Goal: Information Seeking & Learning: Learn about a topic

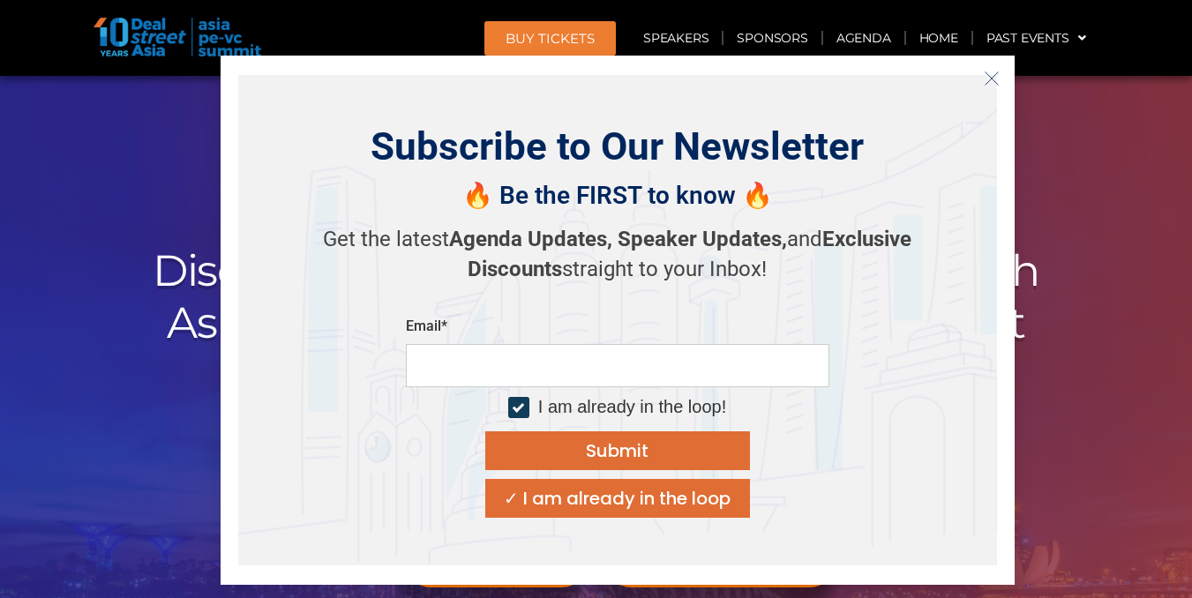
click at [614, 501] on div "✓ I am already in the loop" at bounding box center [617, 499] width 227 height 18
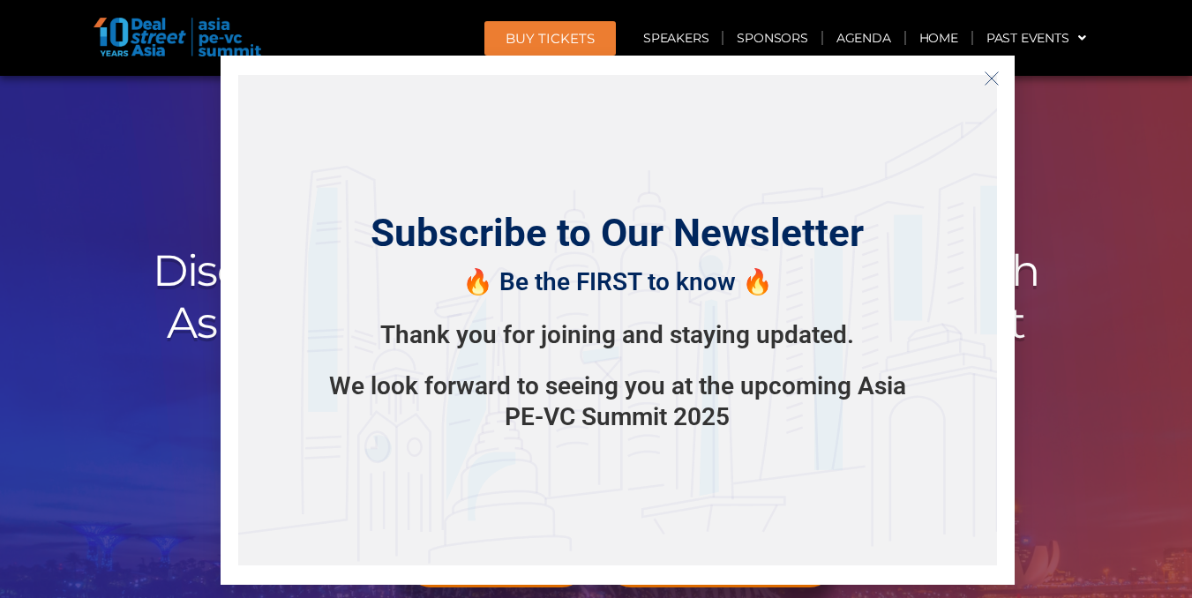
click at [996, 80] on icon "Close" at bounding box center [992, 79] width 16 height 16
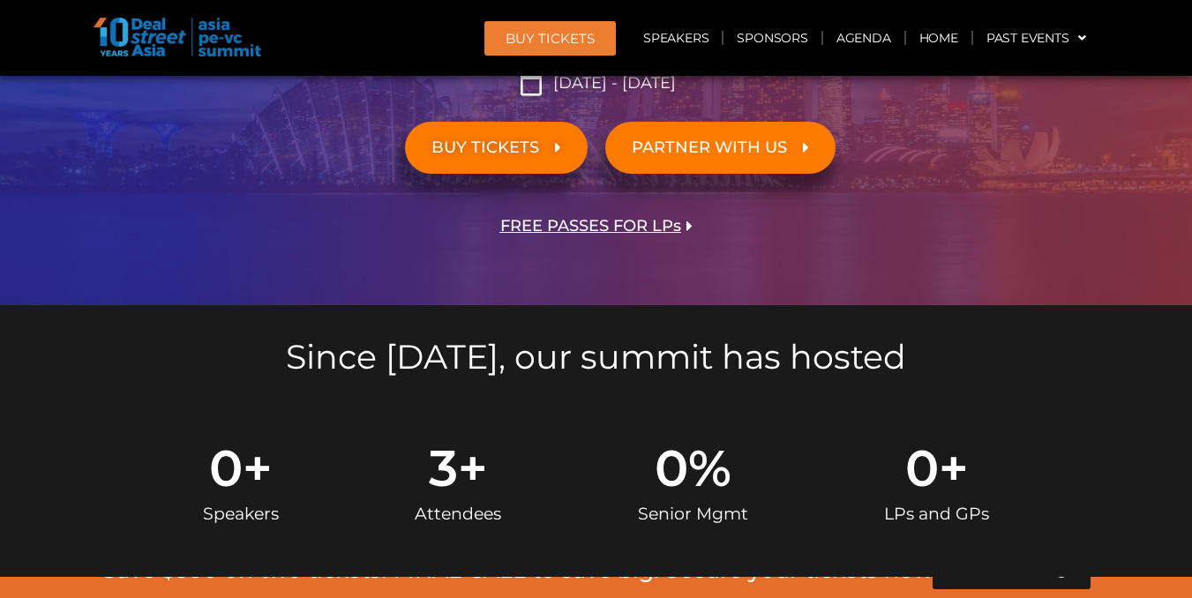
scroll to position [441, 0]
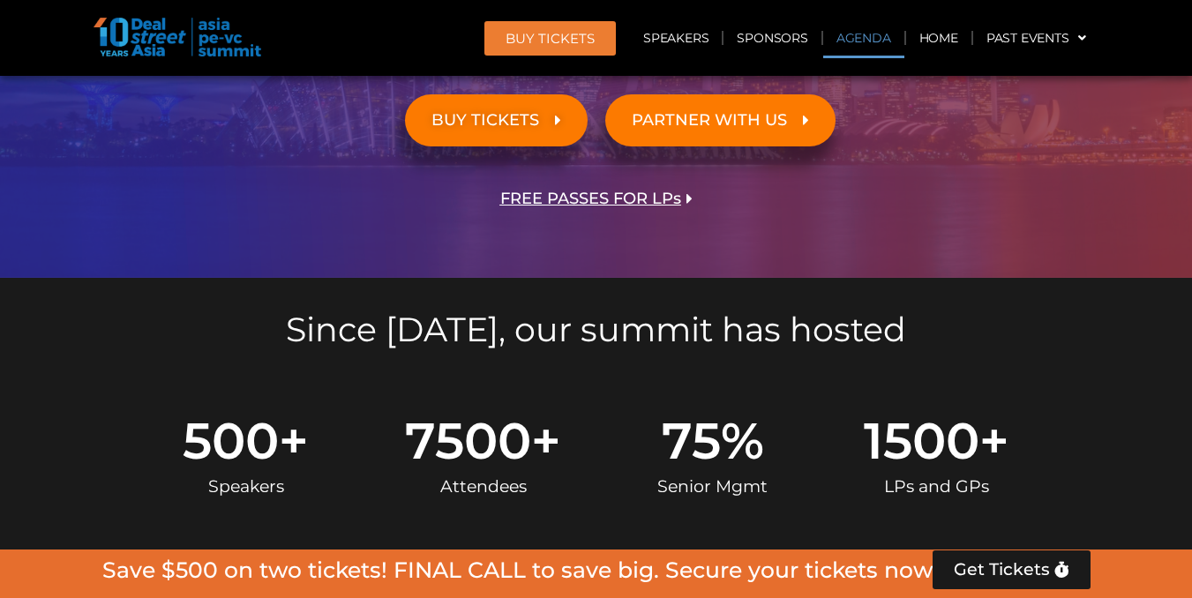
click at [833, 44] on link "Agenda" at bounding box center [863, 38] width 81 height 41
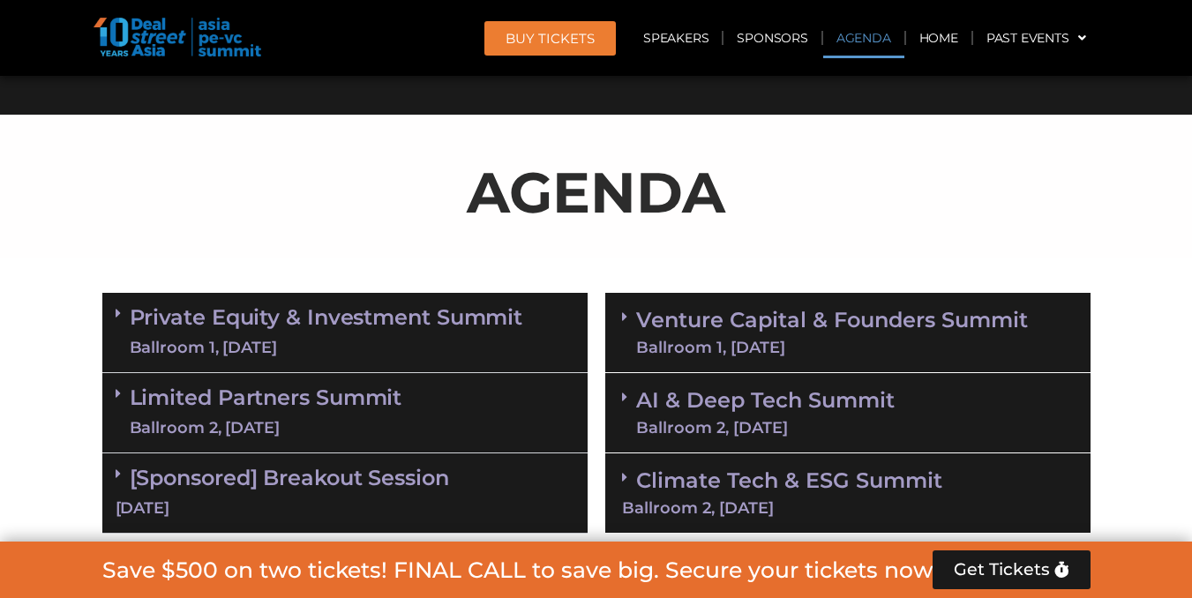
scroll to position [924, 0]
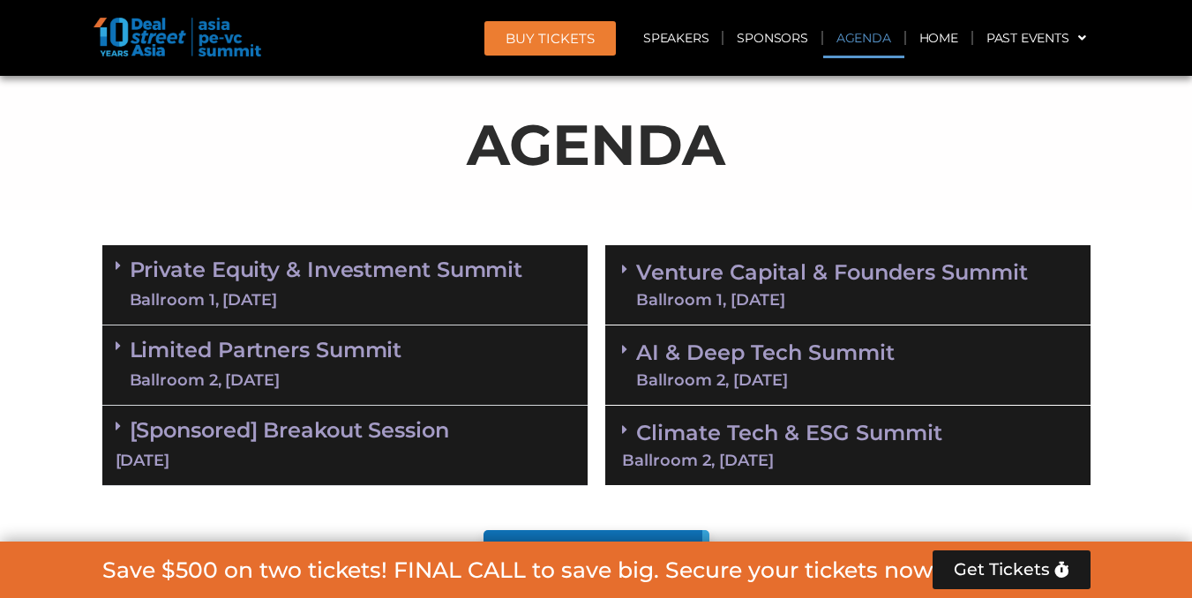
click at [277, 293] on div "Ballroom 1, [DATE]" at bounding box center [327, 300] width 394 height 22
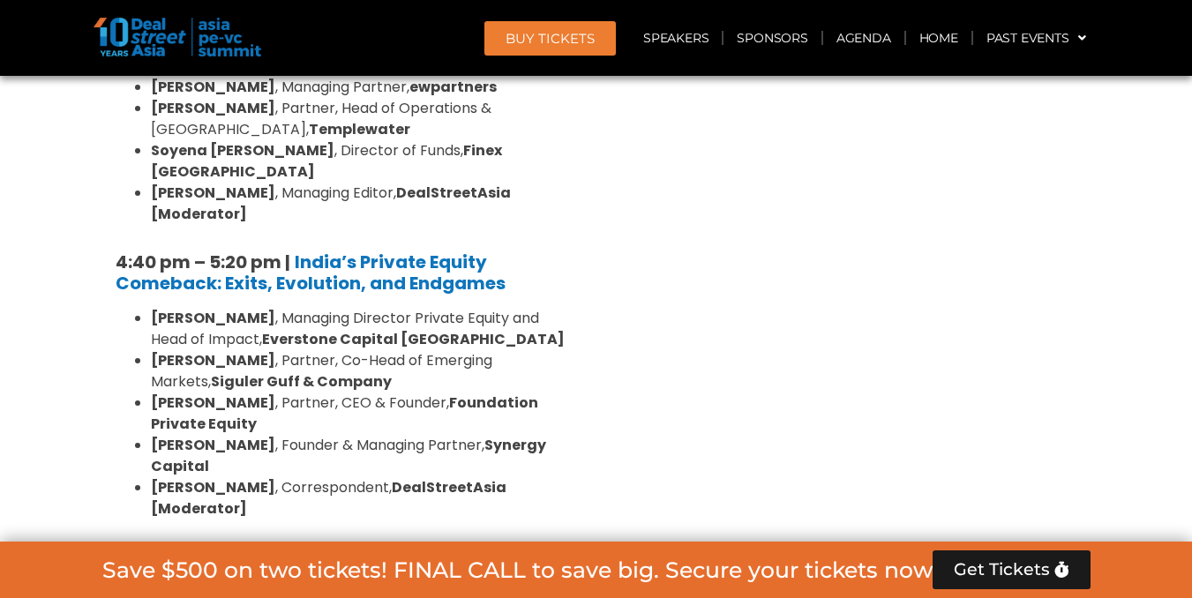
scroll to position [3277, 0]
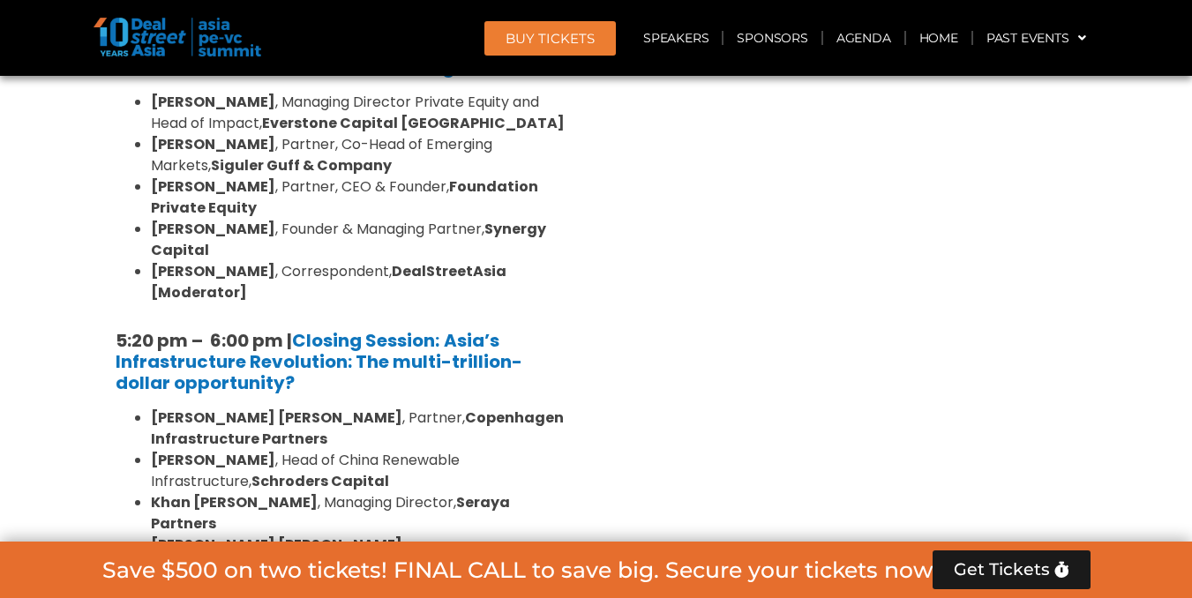
scroll to position [3530, 0]
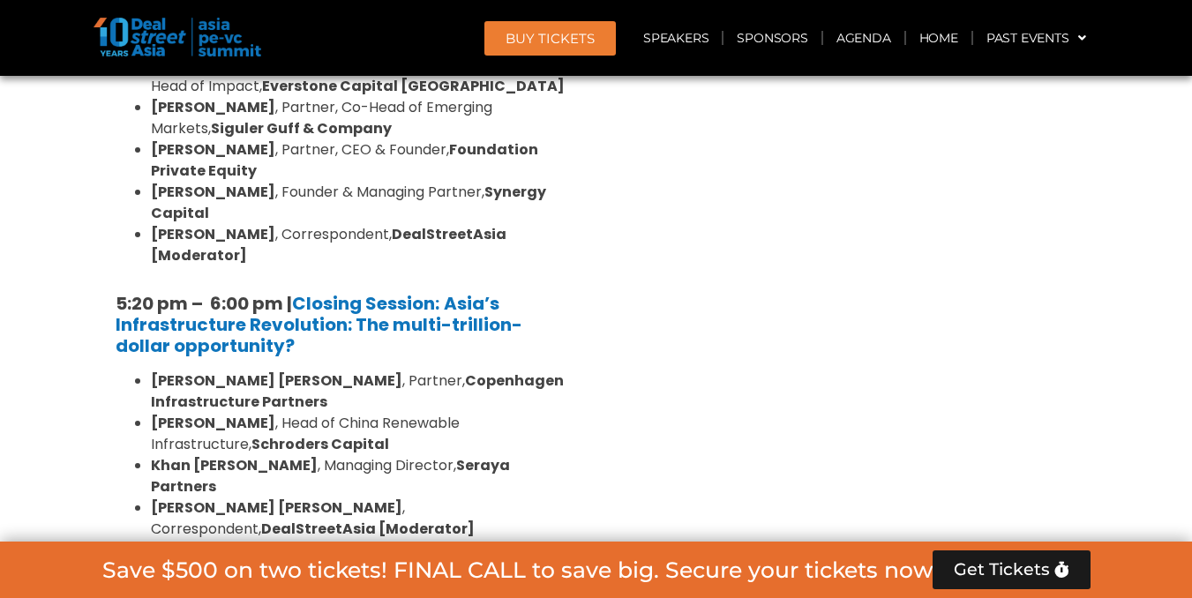
click at [347, 582] on link "Limited Partners [GEOGRAPHIC_DATA] 2, [DATE]" at bounding box center [266, 608] width 273 height 53
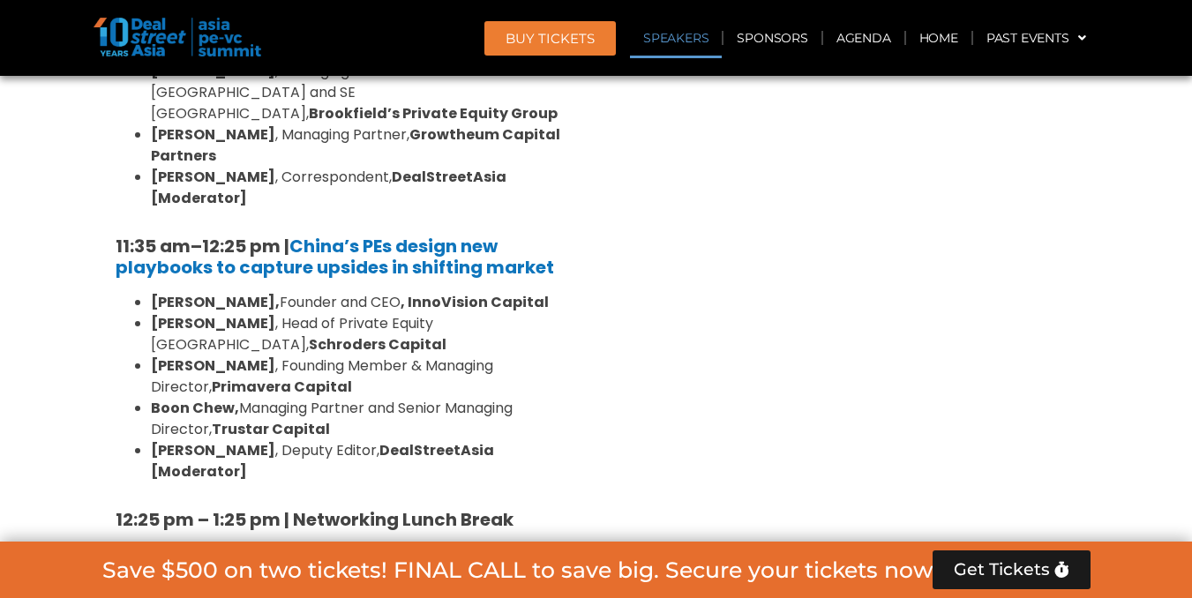
scroll to position [882, 0]
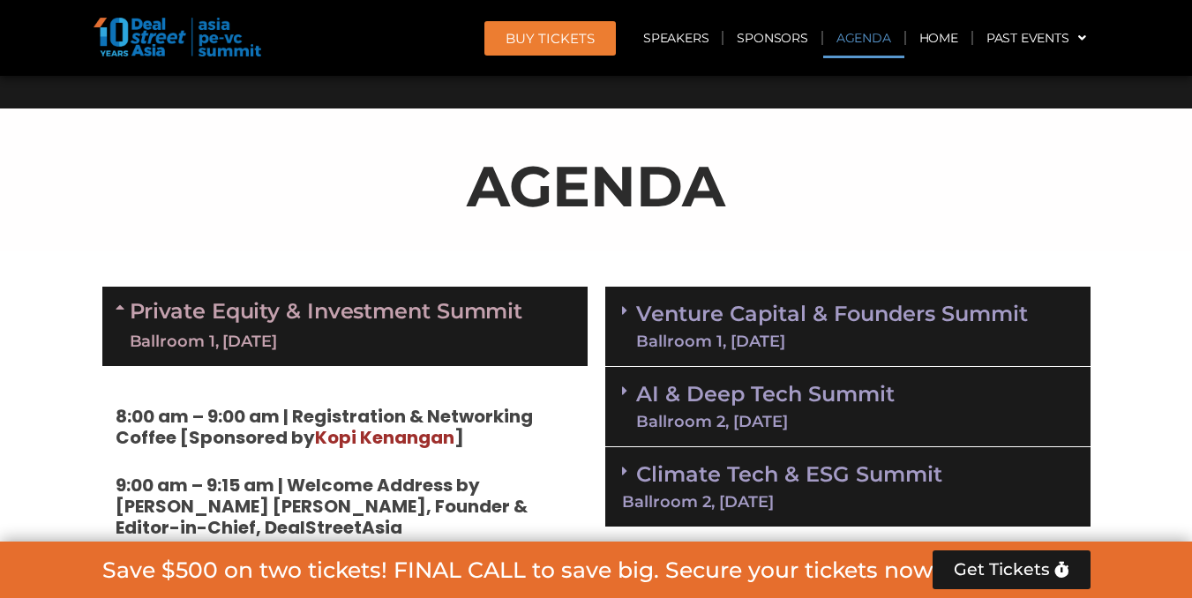
click at [466, 343] on div "Ballroom 1, [DATE]" at bounding box center [327, 342] width 394 height 22
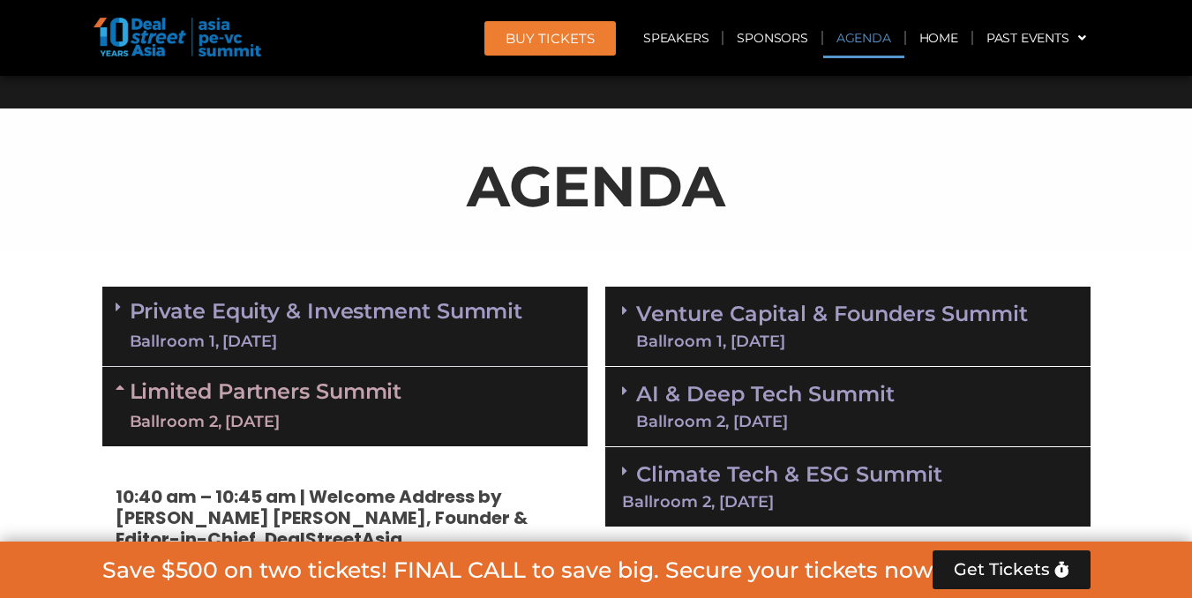
click at [424, 402] on div "Limited Partners [GEOGRAPHIC_DATA] 2, [DATE]" at bounding box center [344, 406] width 485 height 79
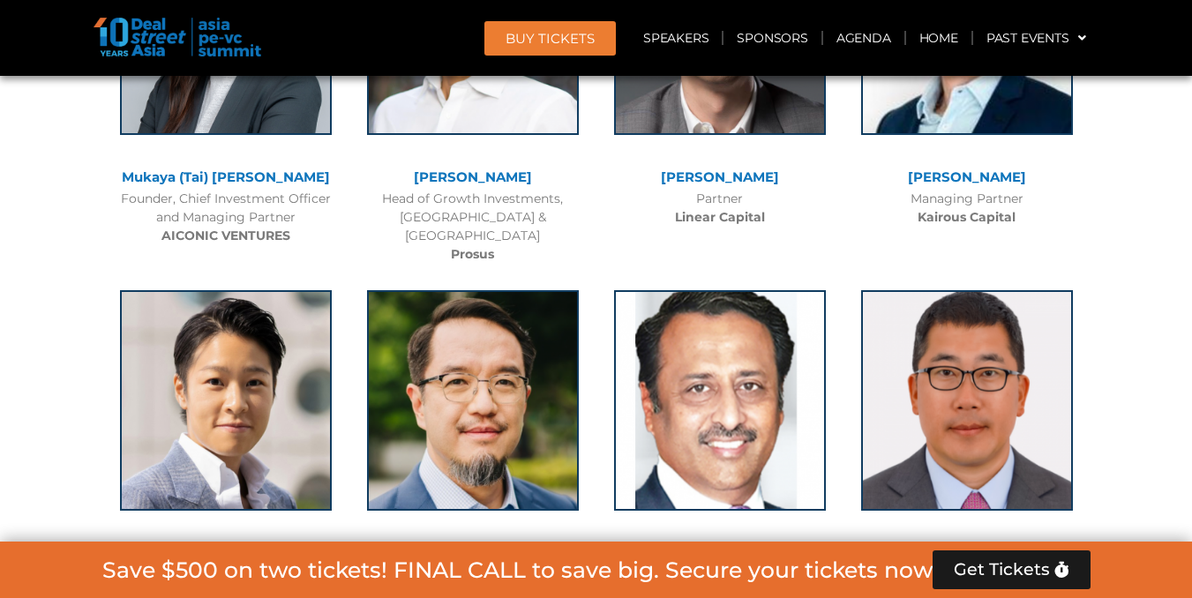
scroll to position [8972, 0]
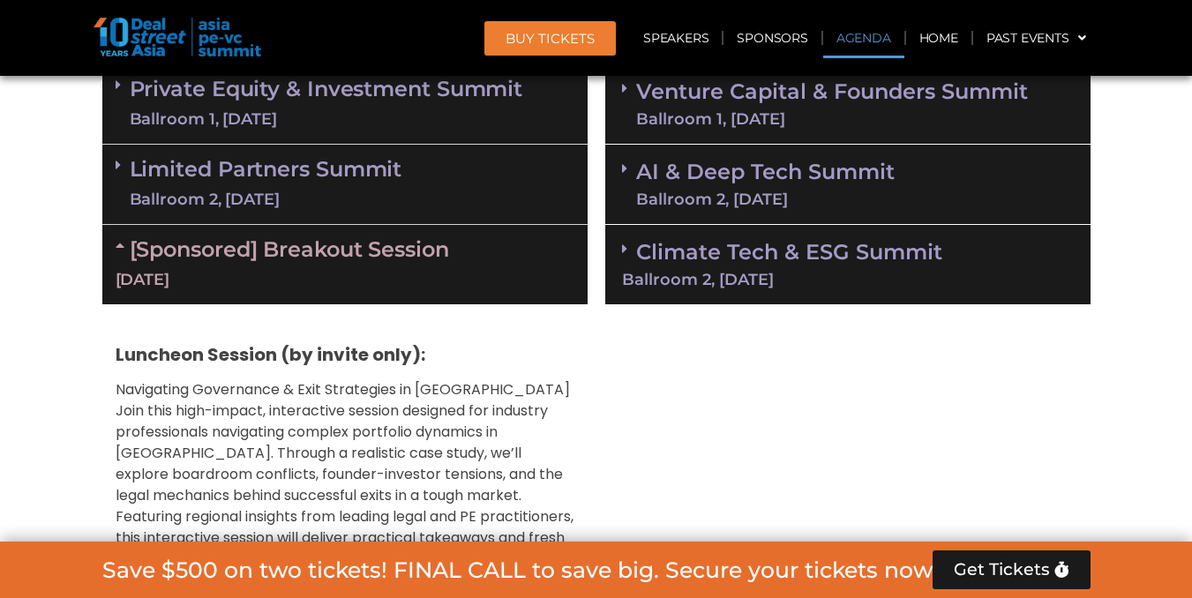
scroll to position [0, 0]
